Goal: Information Seeking & Learning: Learn about a topic

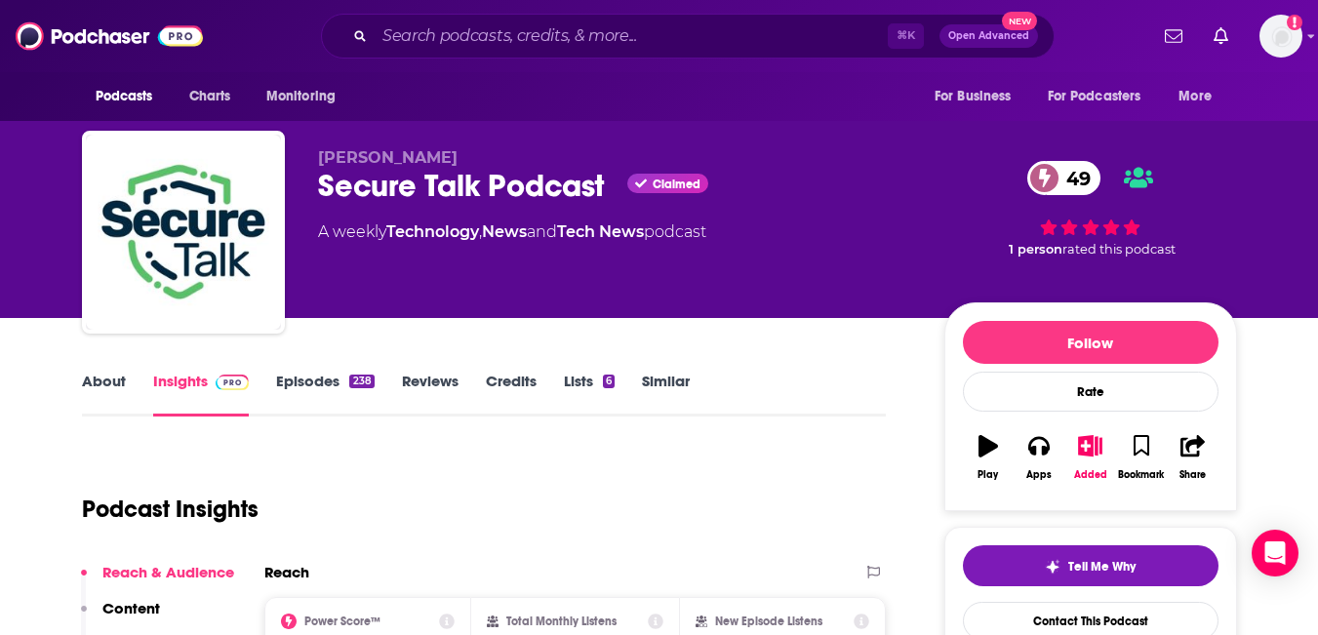
click at [339, 417] on link "Episodes 238" at bounding box center [325, 394] width 98 height 45
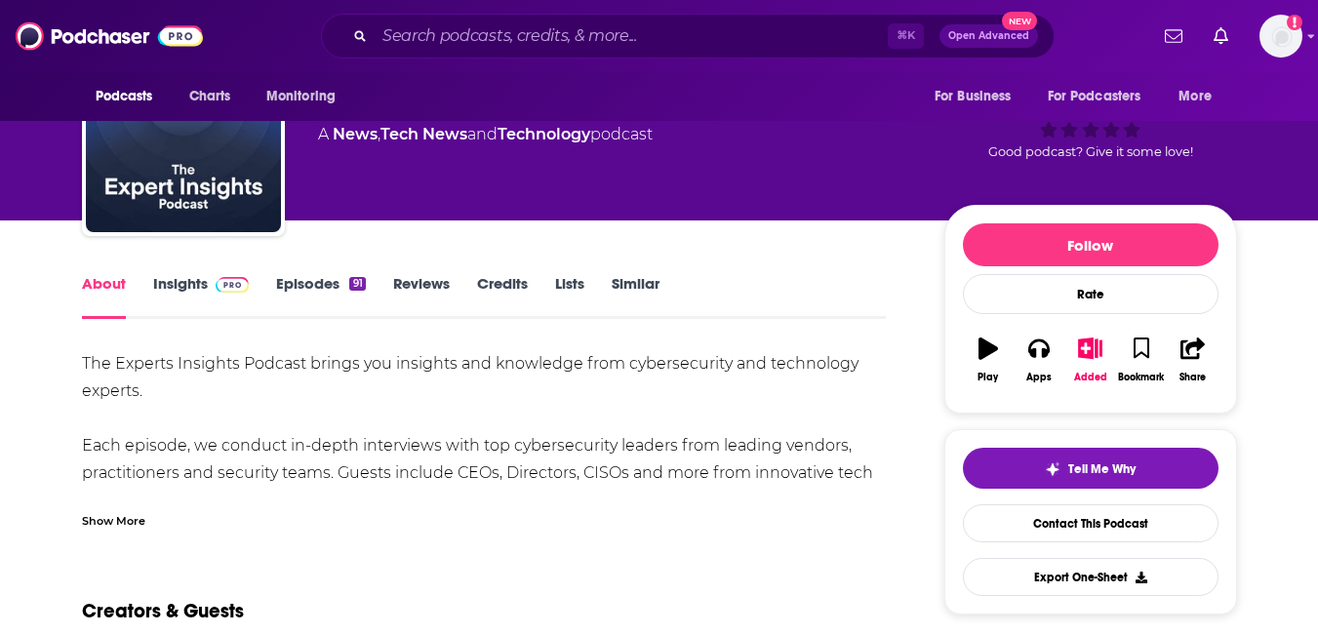
scroll to position [102, 0]
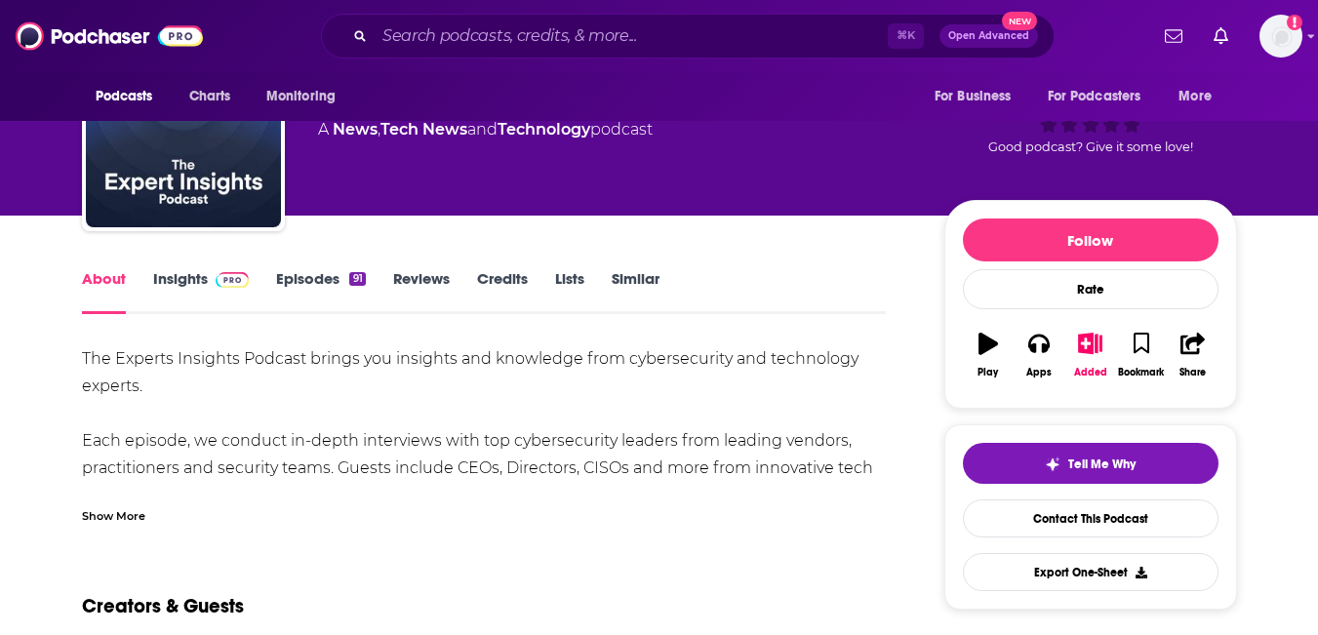
click at [250, 288] on img at bounding box center [233, 280] width 34 height 16
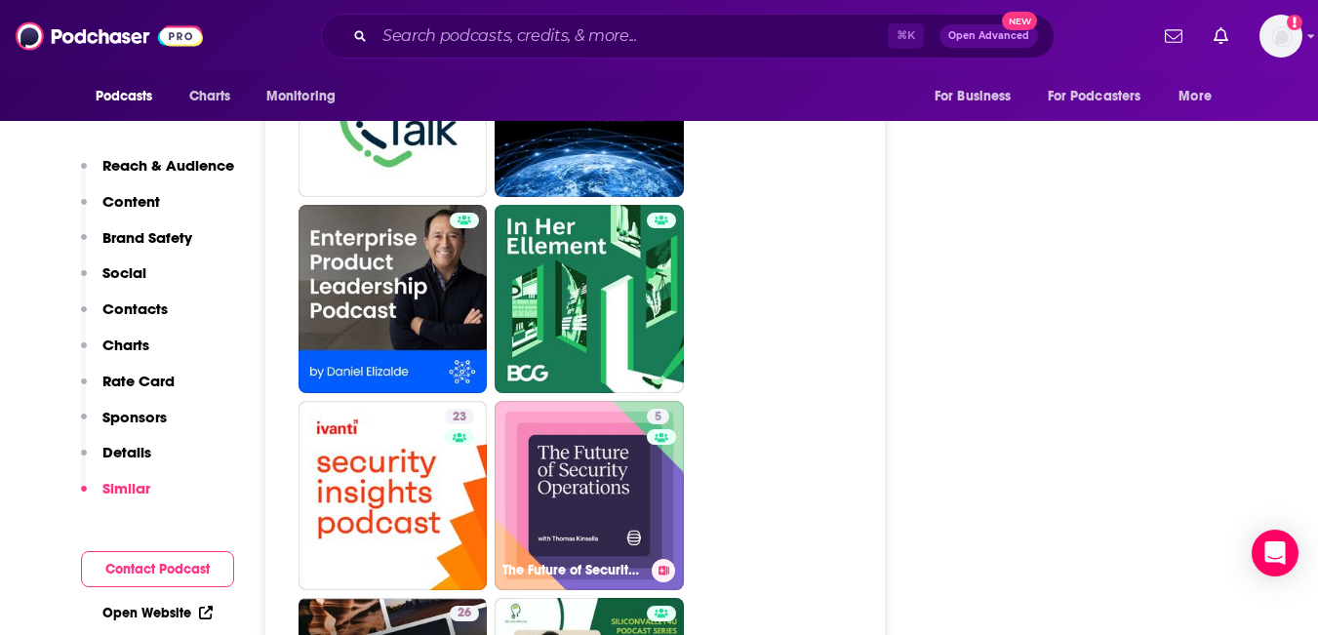
scroll to position [3666, 0]
